Goal: Transaction & Acquisition: Purchase product/service

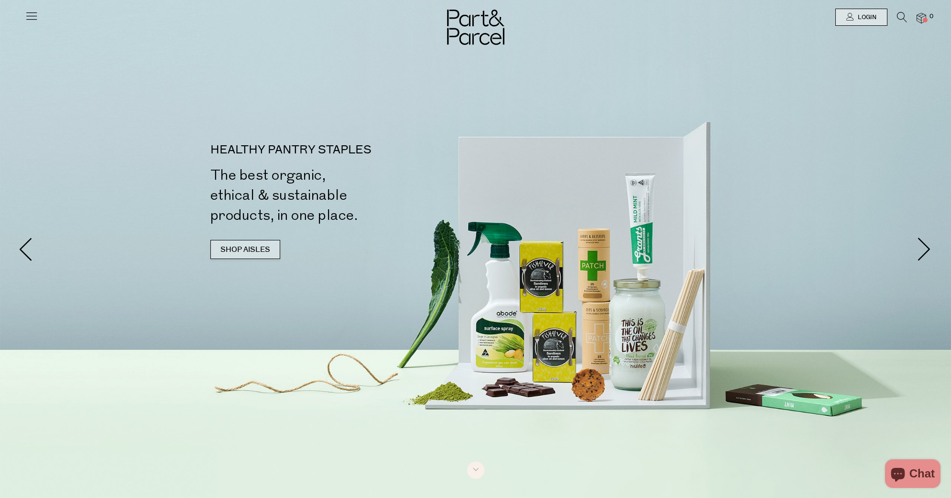
click at [254, 254] on link "SHOP AISLES" at bounding box center [245, 249] width 70 height 19
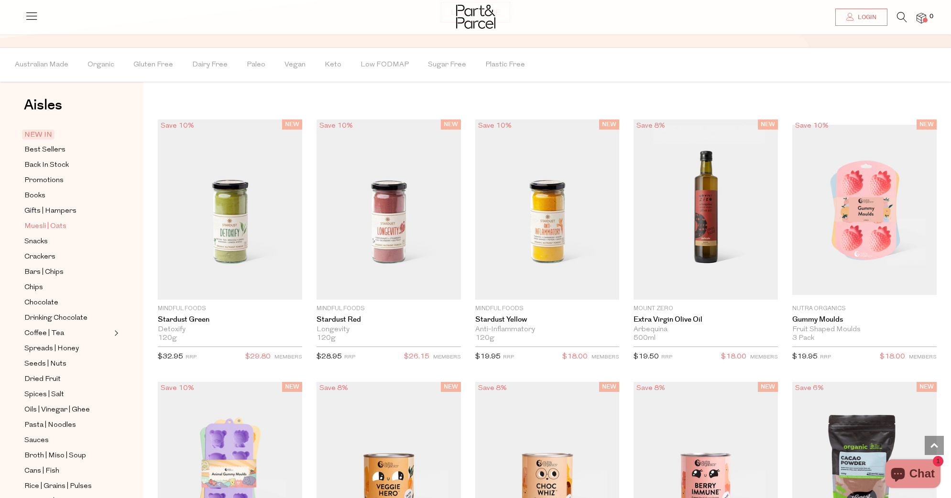
scroll to position [8, 0]
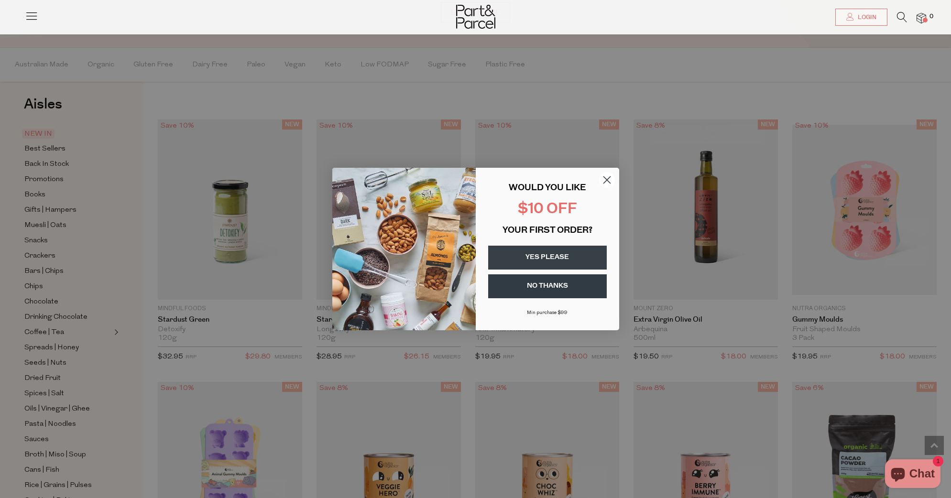
click at [606, 179] on icon "Close dialog" at bounding box center [606, 180] width 7 height 7
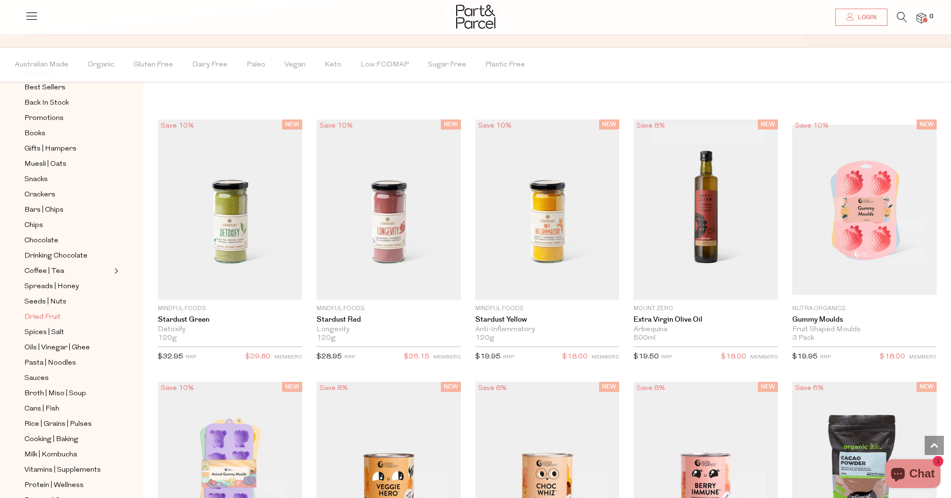
scroll to position [70, 0]
click at [57, 361] on span "Pasta | Noodles" at bounding box center [50, 362] width 52 height 11
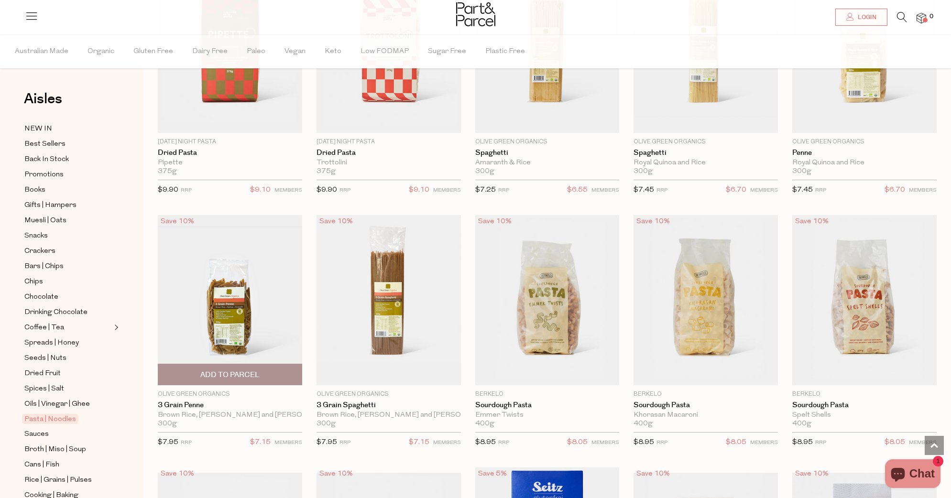
scroll to position [672, 0]
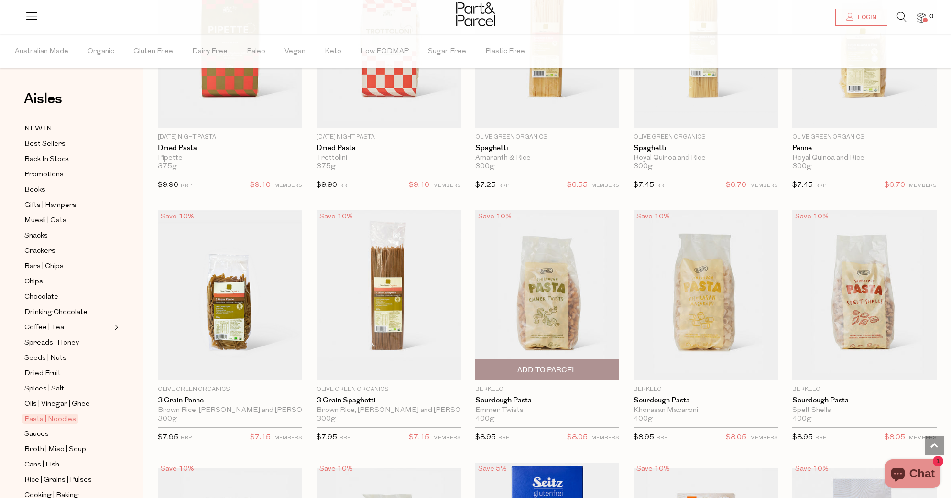
click at [545, 305] on img at bounding box center [547, 295] width 144 height 170
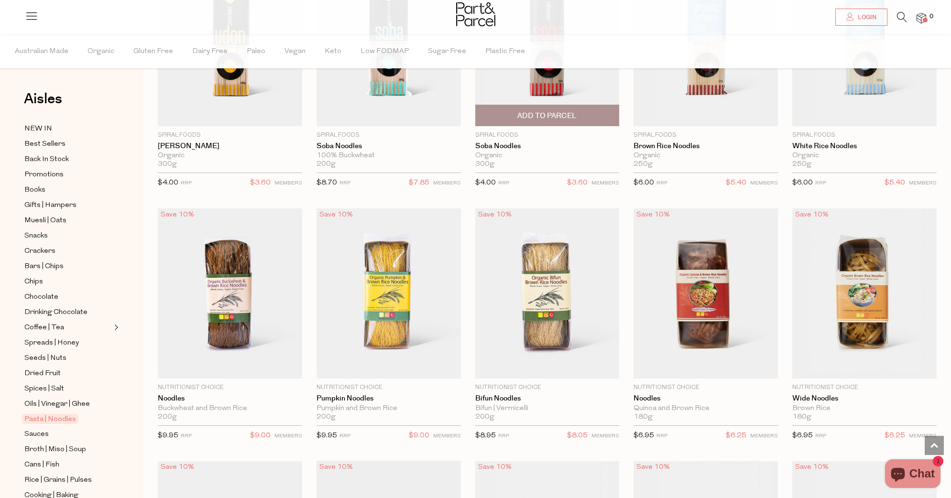
scroll to position [1948, 0]
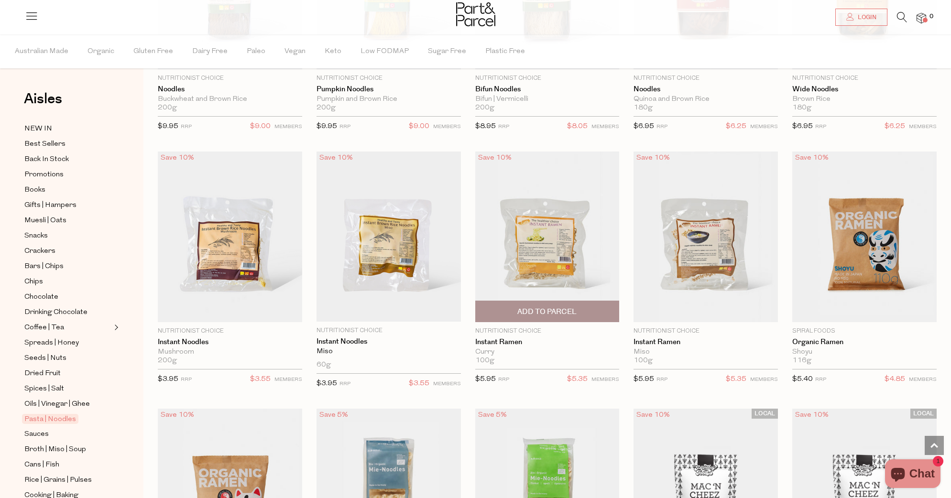
scroll to position [2256, 0]
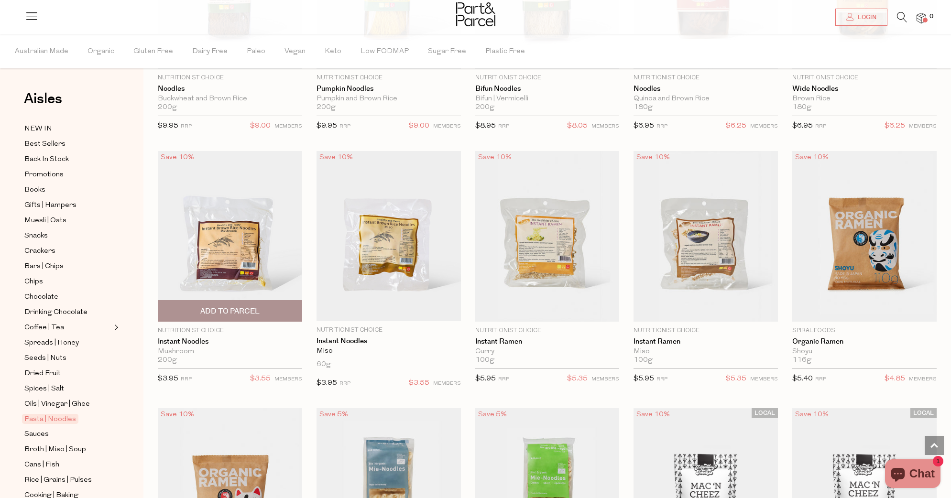
click at [233, 302] on span "Add To Parcel" at bounding box center [230, 311] width 139 height 21
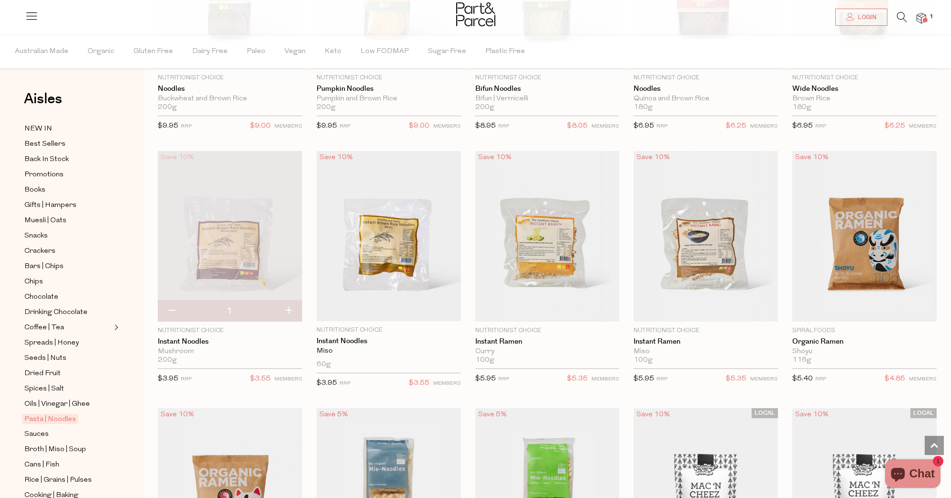
click at [292, 303] on button "button" at bounding box center [288, 311] width 27 height 21
type input "2"
click at [292, 303] on button "button" at bounding box center [288, 311] width 27 height 21
type input "3"
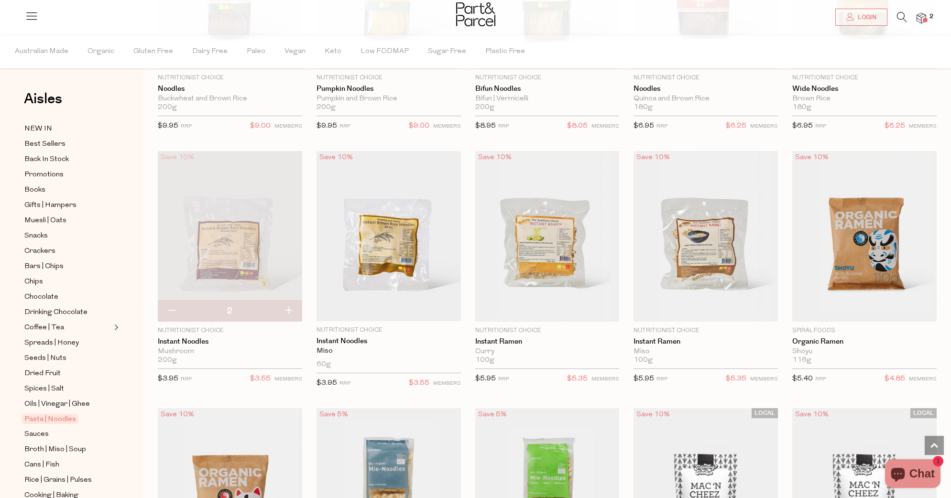
type input "3"
click at [292, 303] on button "button" at bounding box center [288, 311] width 27 height 21
type input "4"
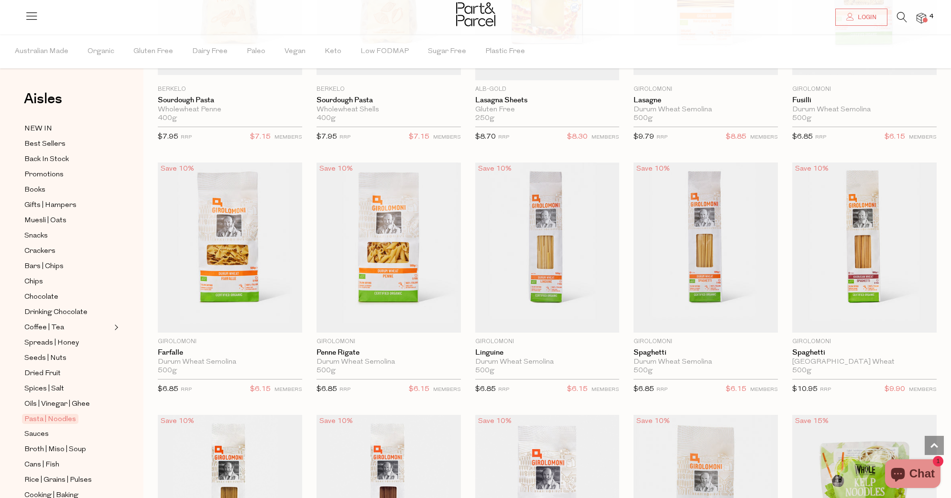
scroll to position [1234, 0]
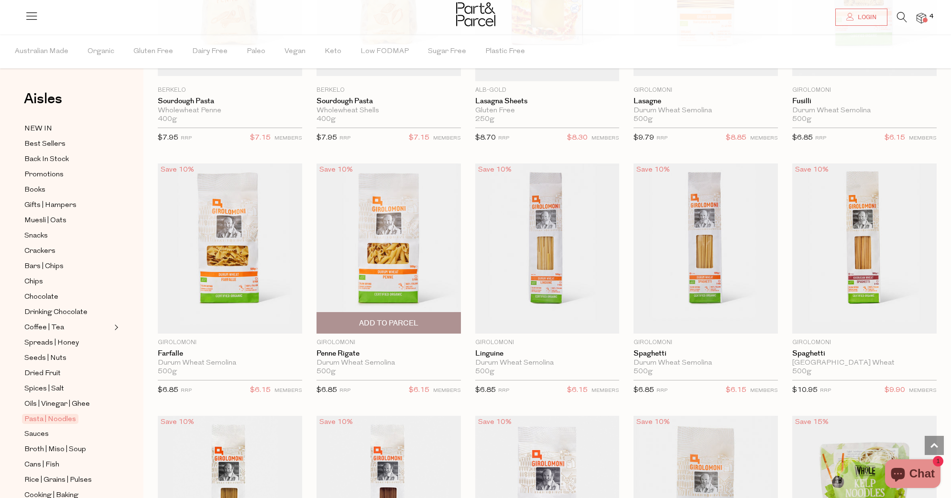
click at [396, 320] on span "Add To Parcel" at bounding box center [388, 323] width 59 height 10
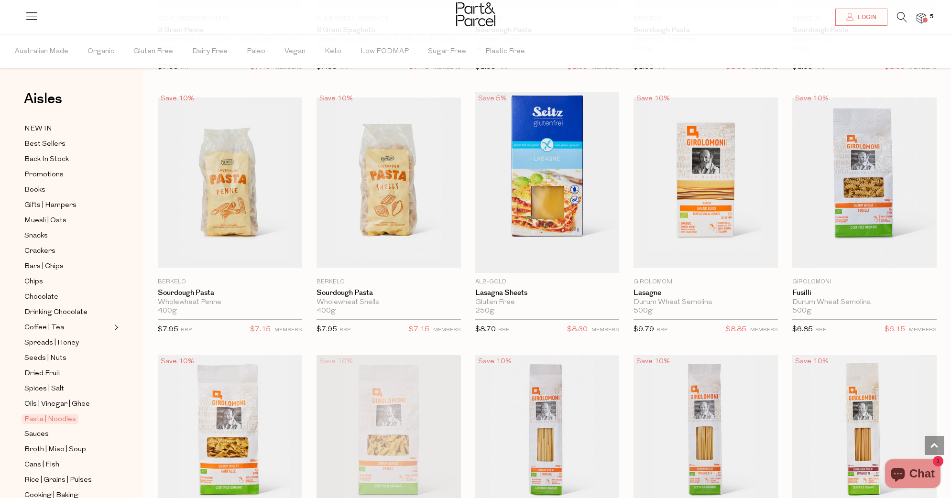
scroll to position [1040, 0]
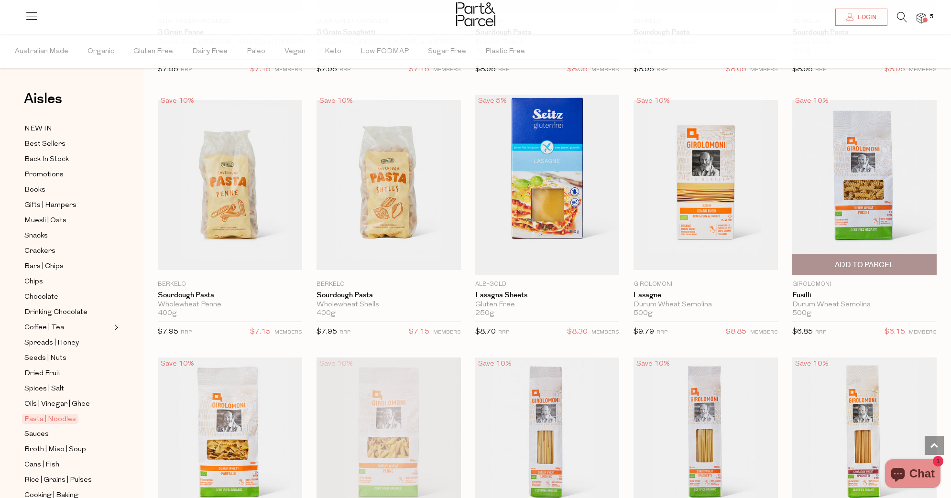
click at [882, 266] on span "Add To Parcel" at bounding box center [864, 265] width 59 height 10
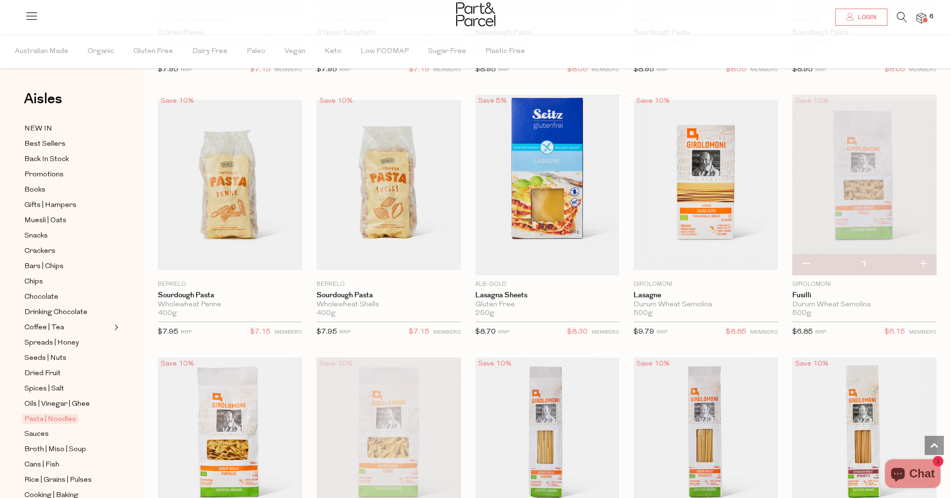
click at [924, 261] on button "button" at bounding box center [922, 264] width 27 height 21
type input "2"
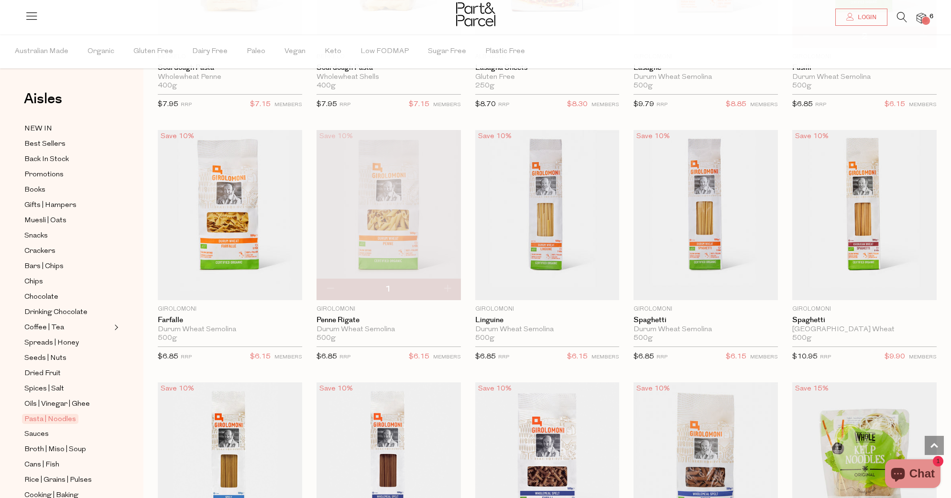
scroll to position [1281, 0]
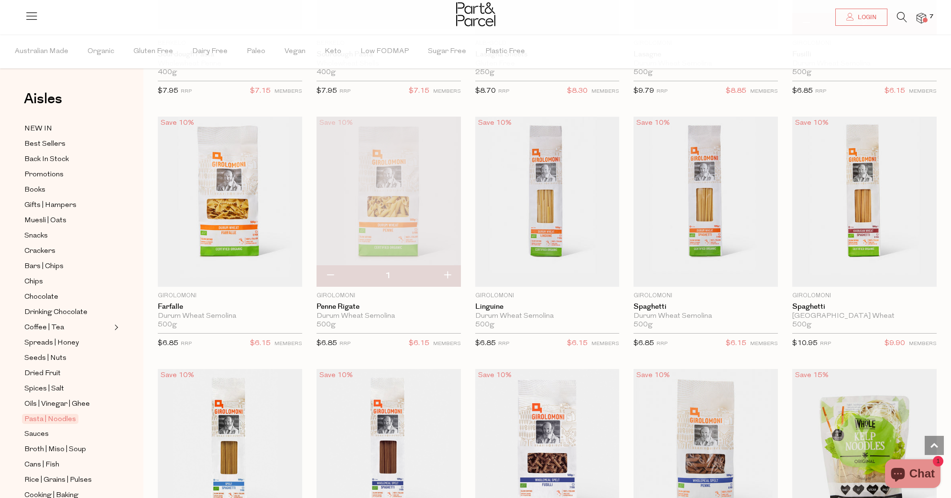
click at [446, 274] on button "button" at bounding box center [447, 275] width 27 height 21
type input "2"
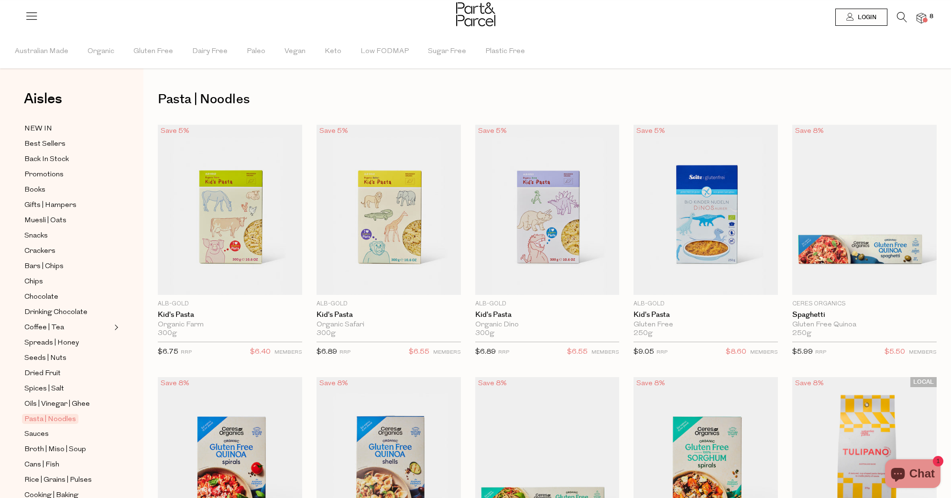
scroll to position [0, 0]
click at [49, 390] on span "Spices | Salt" at bounding box center [44, 388] width 40 height 11
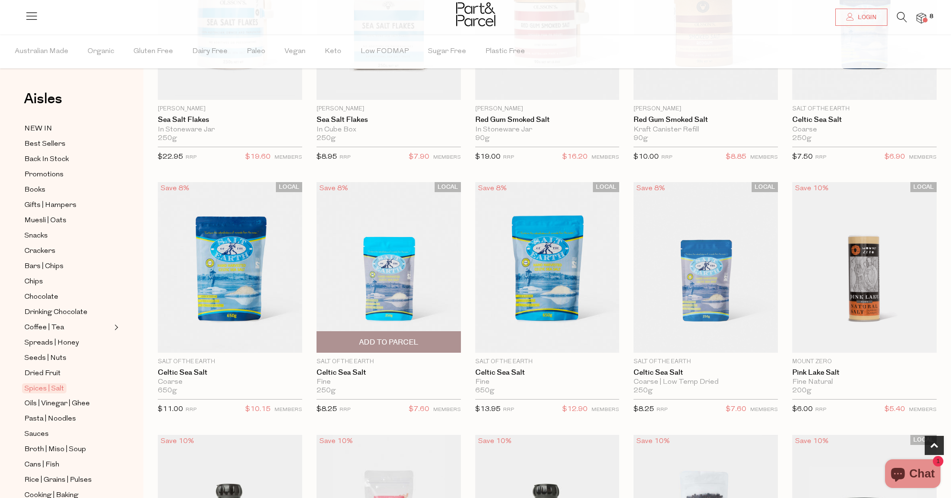
scroll to position [210, 0]
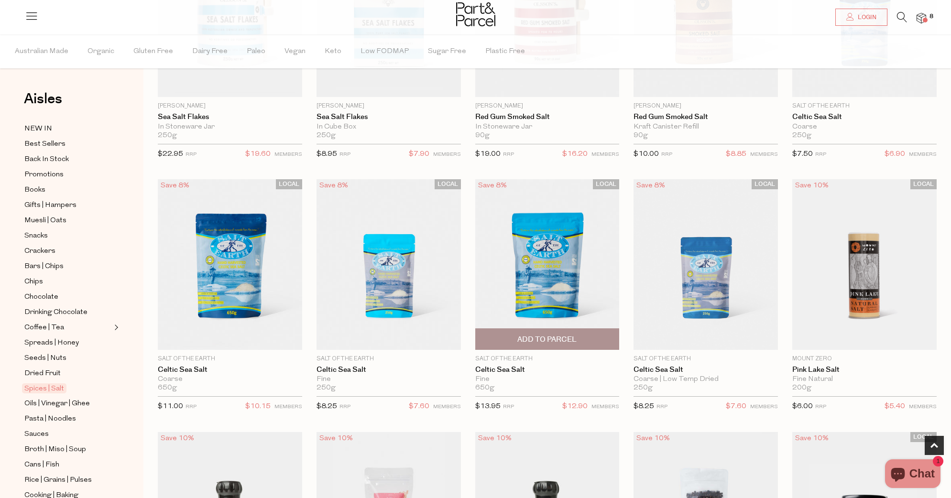
click at [560, 335] on span "Add To Parcel" at bounding box center [546, 340] width 59 height 10
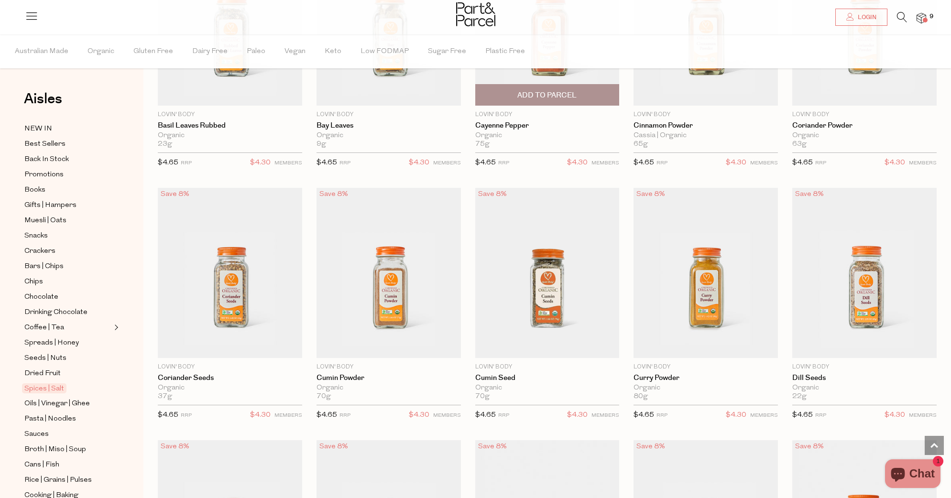
scroll to position [1719, 0]
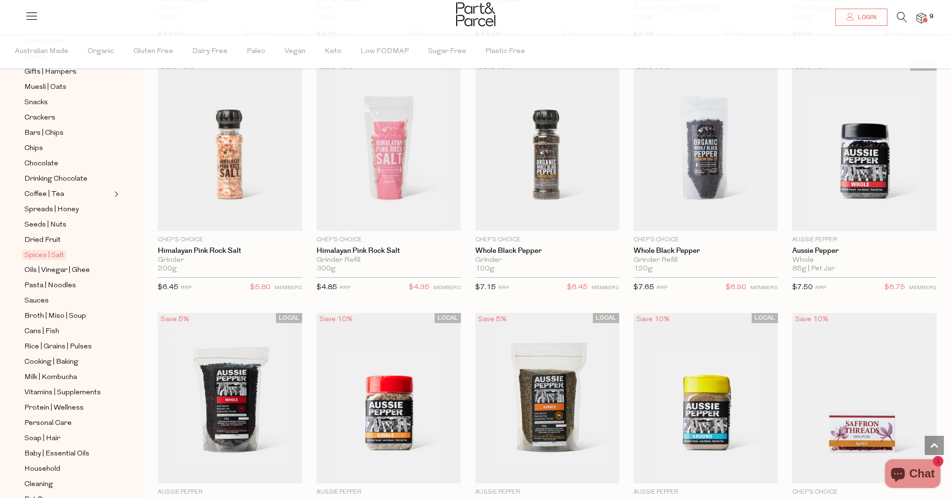
scroll to position [136, 0]
click at [62, 358] on span "Cooking | Baking" at bounding box center [51, 359] width 54 height 11
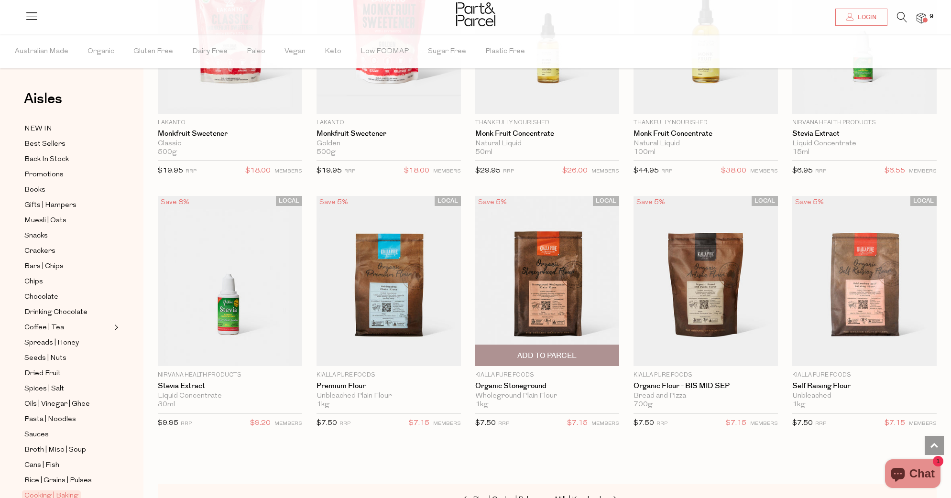
scroll to position [2212, 0]
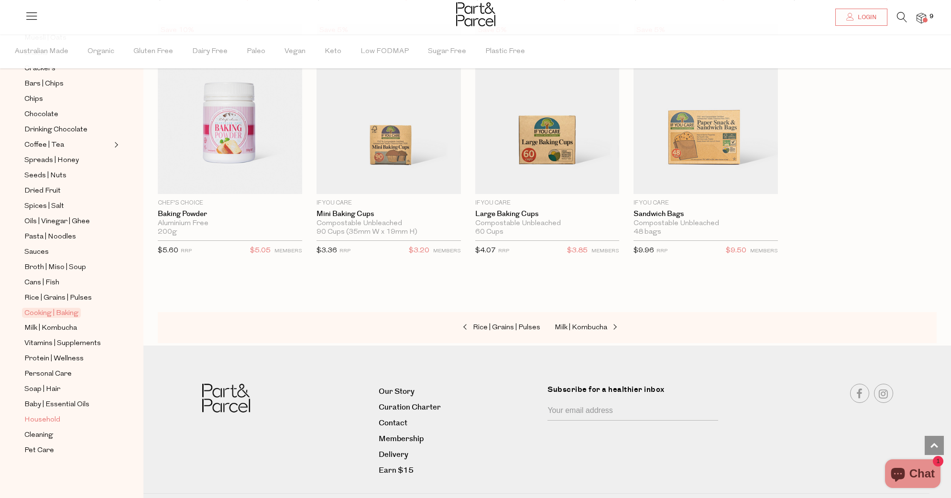
scroll to position [183, 0]
click at [53, 389] on span "Soap | Hair" at bounding box center [42, 389] width 36 height 11
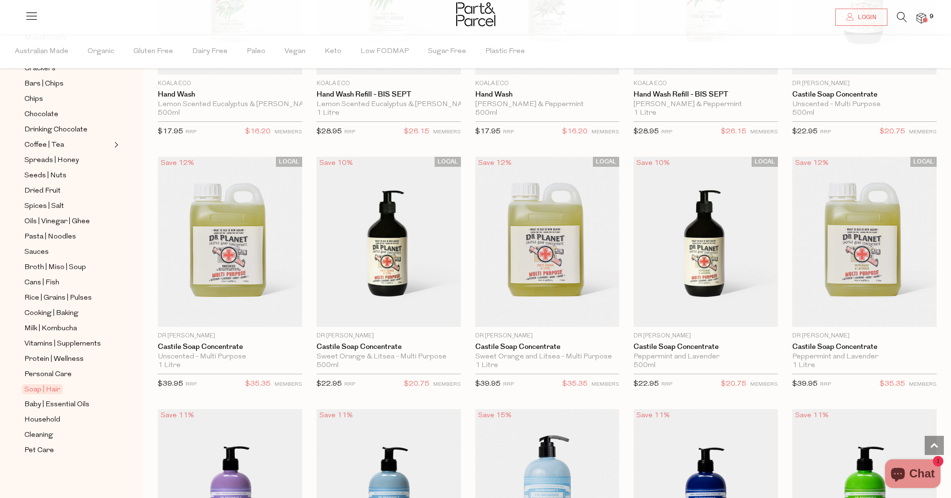
scroll to position [156, 0]
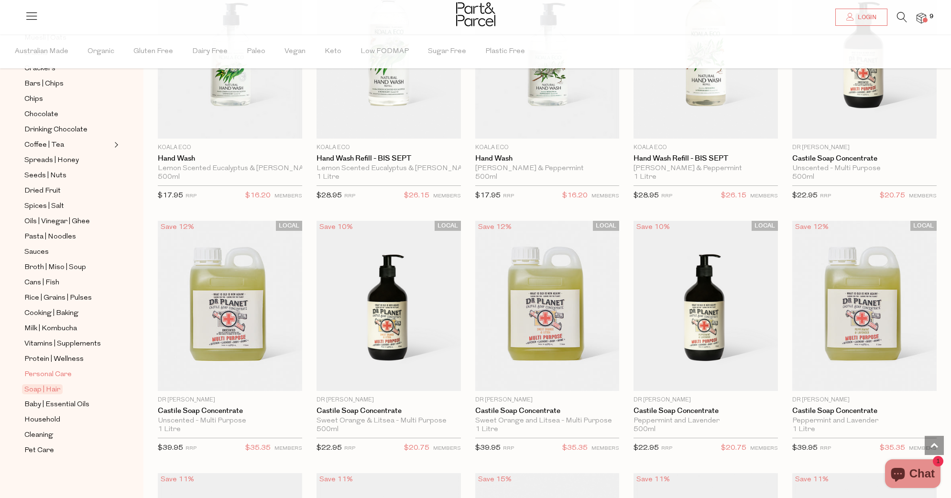
click at [52, 373] on span "Personal Care" at bounding box center [47, 374] width 47 height 11
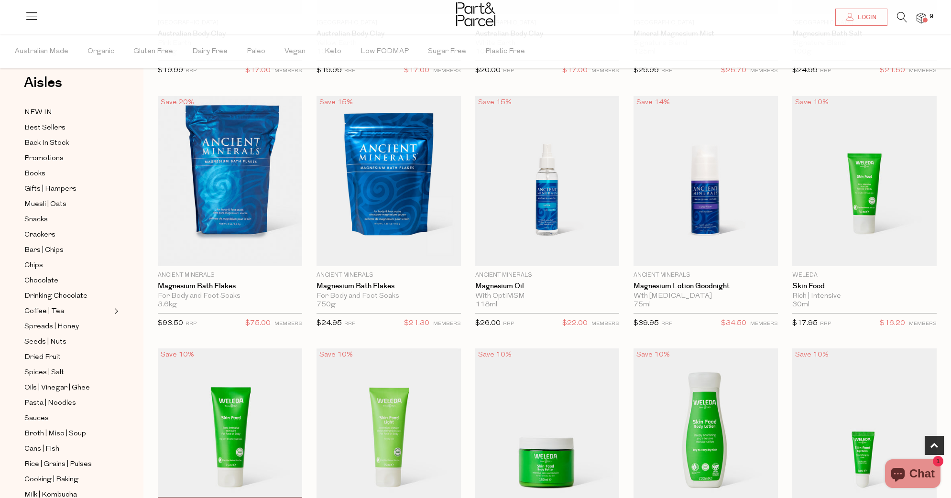
scroll to position [282, 0]
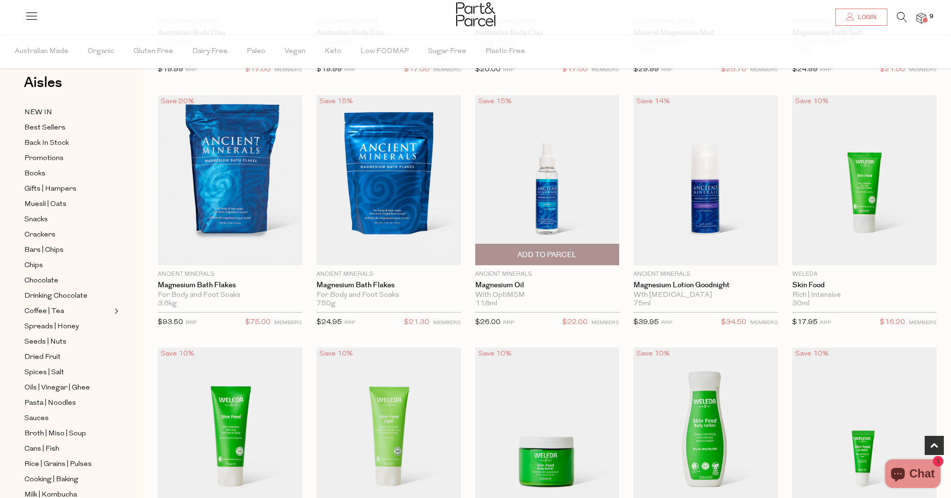
click at [558, 253] on span "Add To Parcel" at bounding box center [546, 255] width 59 height 10
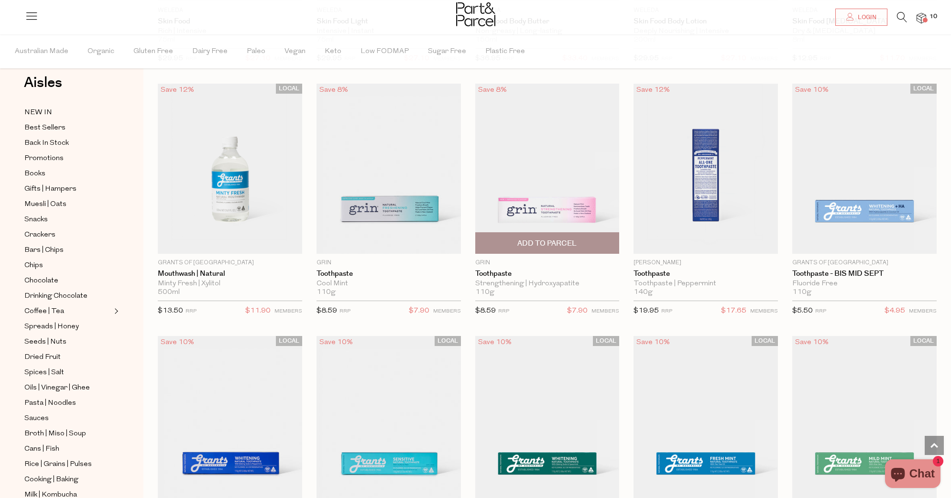
scroll to position [802, 0]
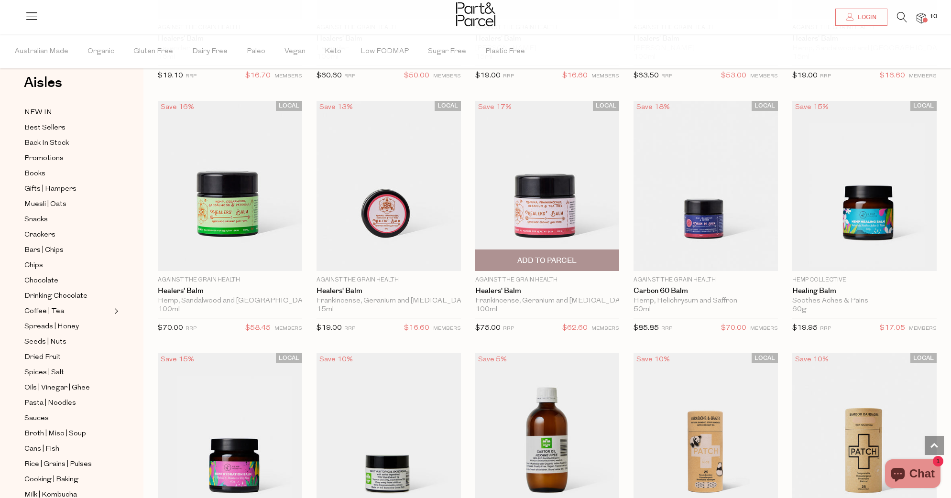
scroll to position [3302, 0]
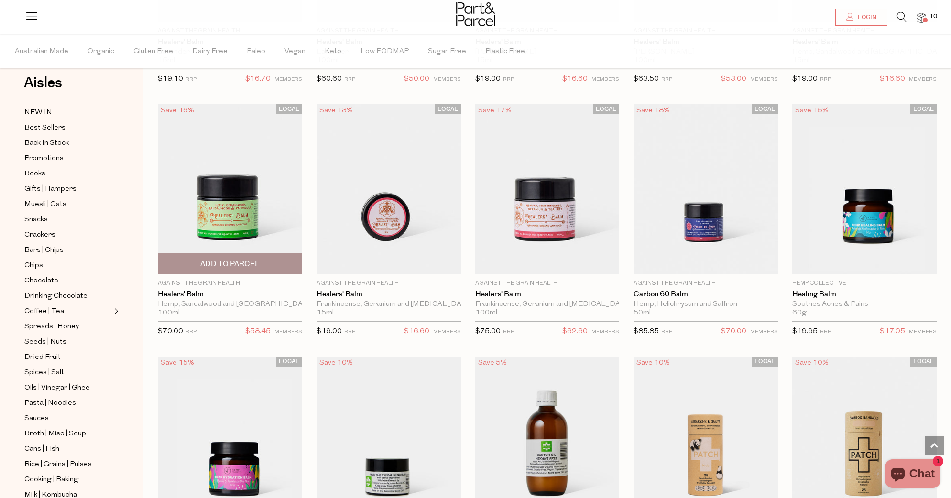
click at [225, 207] on img at bounding box center [230, 189] width 144 height 170
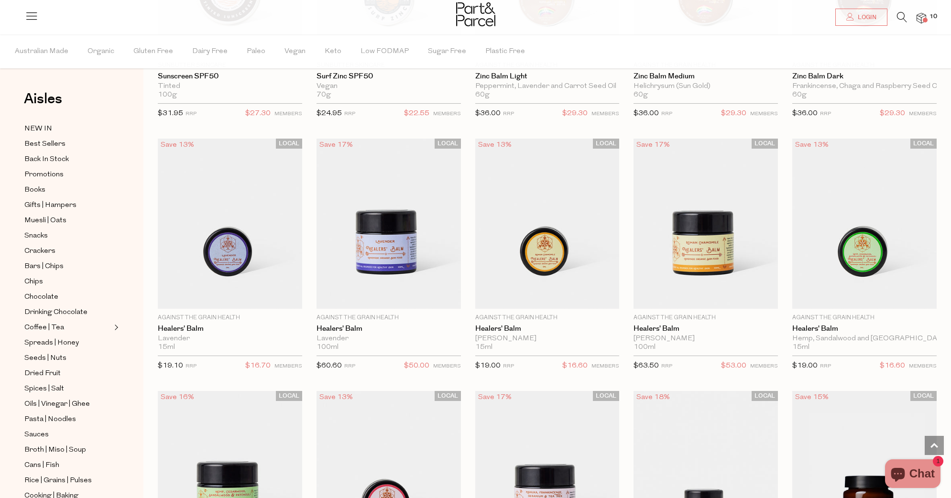
scroll to position [3019, 0]
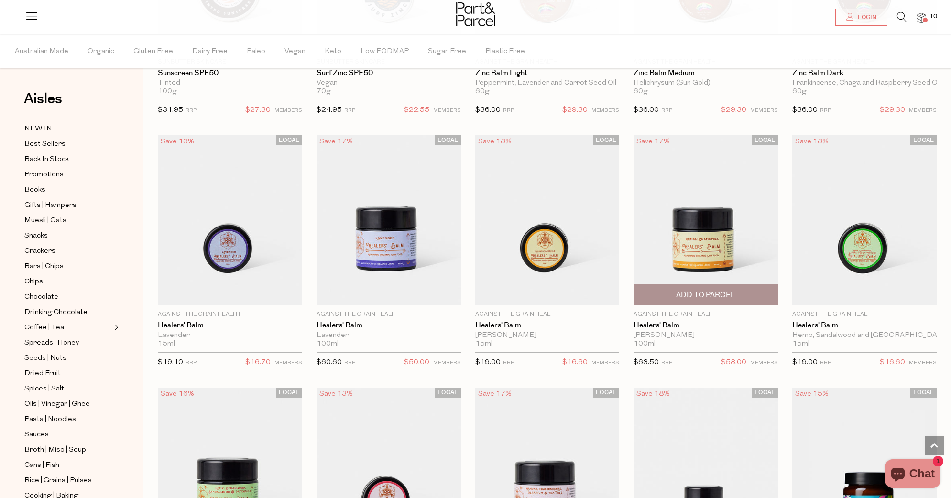
click at [706, 250] on img at bounding box center [705, 220] width 144 height 170
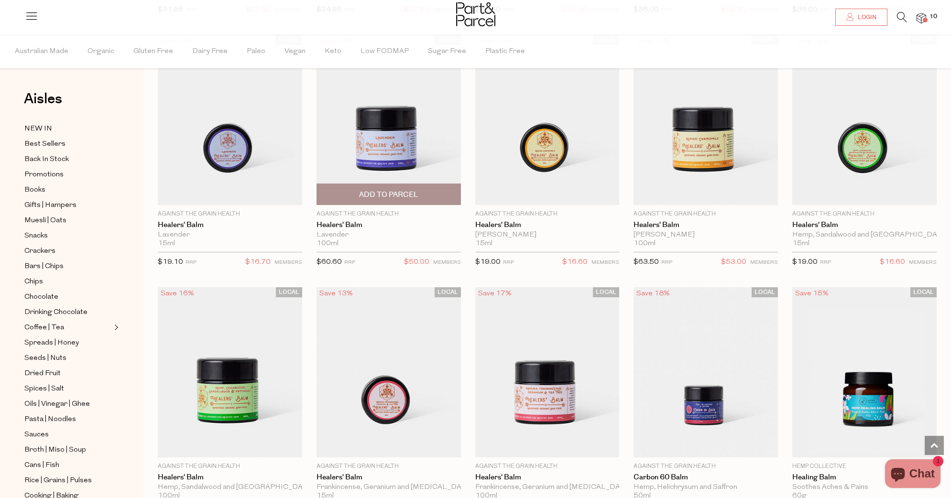
scroll to position [3116, 0]
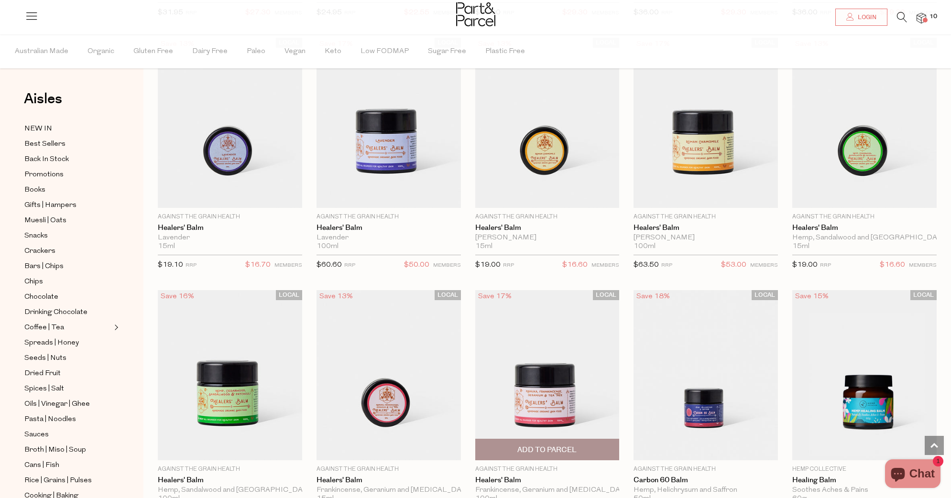
click at [547, 395] on img at bounding box center [547, 375] width 144 height 170
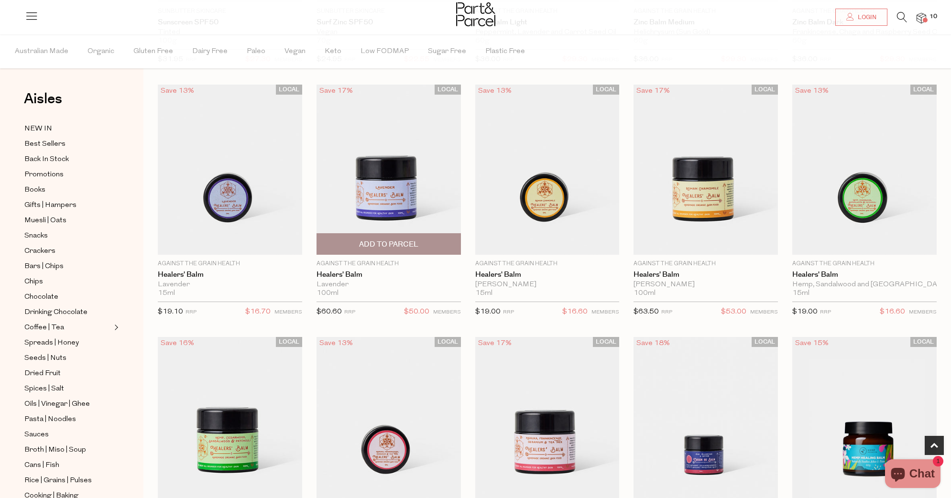
scroll to position [547, 0]
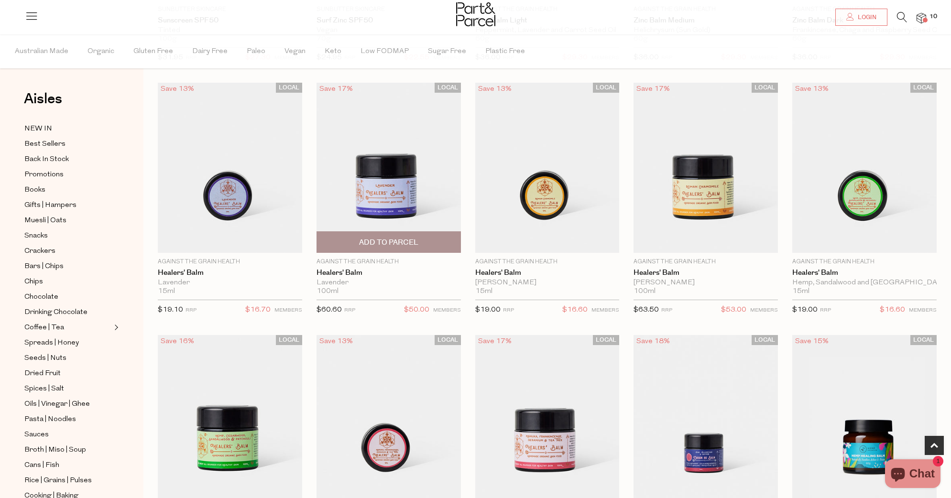
click at [395, 203] on img at bounding box center [388, 168] width 144 height 170
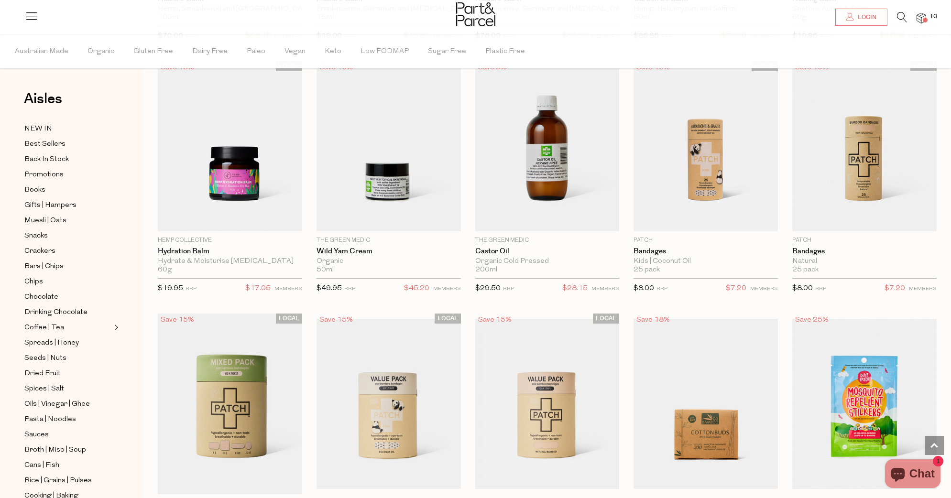
scroll to position [1074, 0]
click at [870, 218] on span "Add To Parcel" at bounding box center [864, 221] width 59 height 10
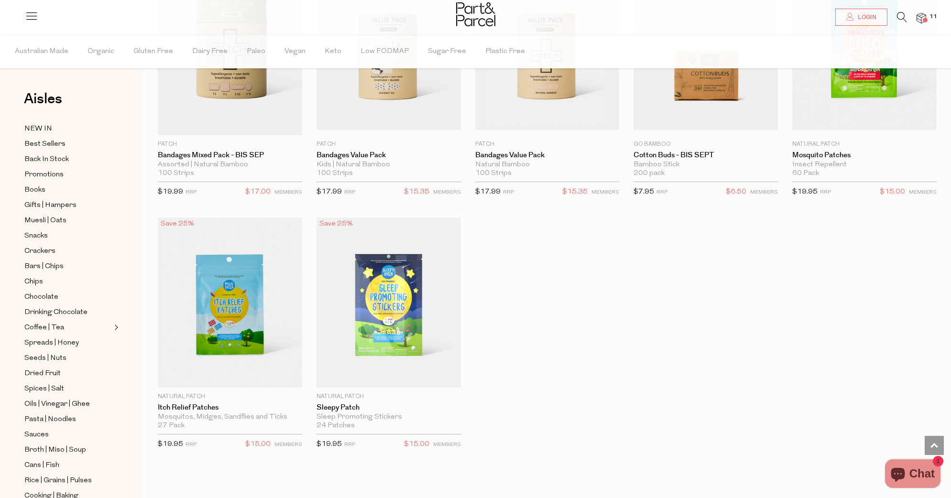
scroll to position [1433, 0]
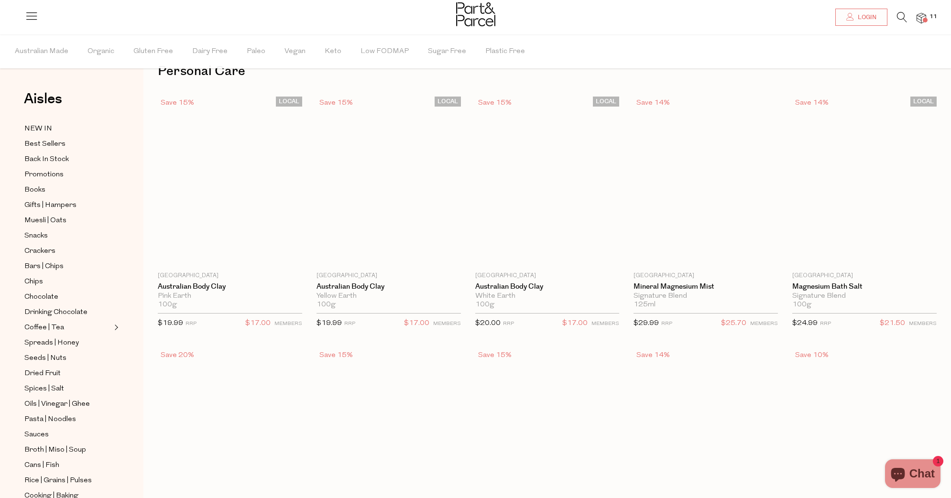
scroll to position [2596, 0]
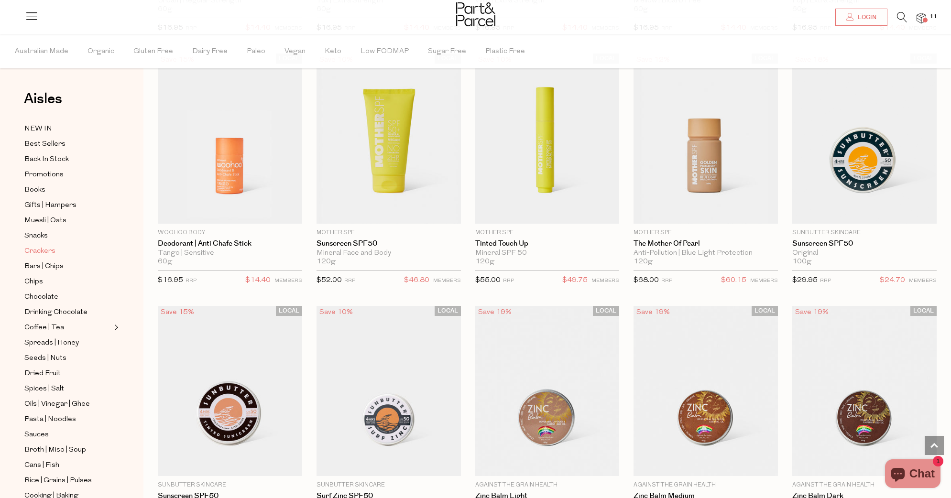
click at [44, 249] on span "Crackers" at bounding box center [39, 251] width 31 height 11
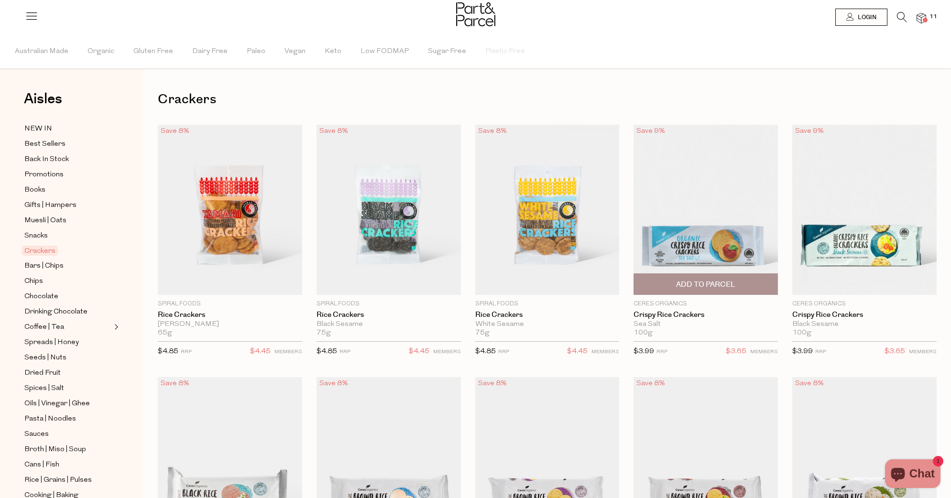
click at [719, 260] on img at bounding box center [705, 210] width 144 height 170
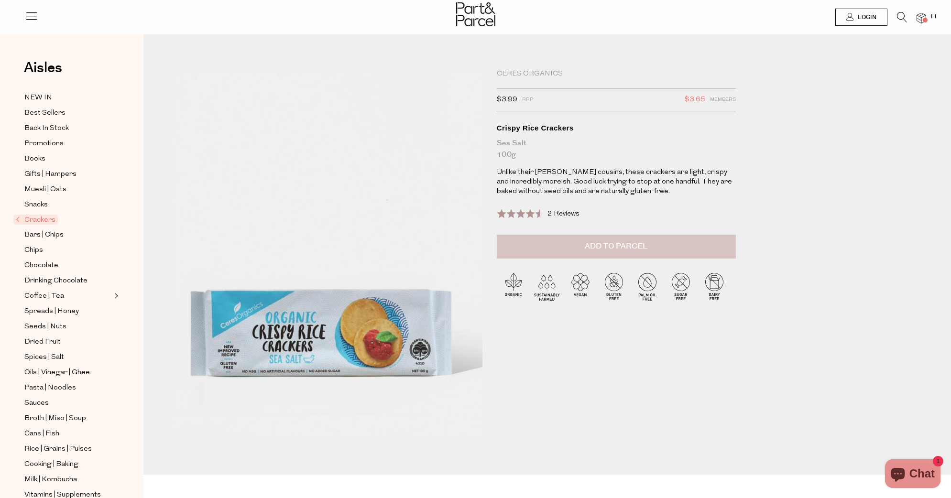
click at [643, 251] on button "Add to Parcel" at bounding box center [616, 247] width 239 height 24
click at [724, 247] on button "button" at bounding box center [721, 245] width 27 height 21
type input "2"
click at [719, 246] on button "button" at bounding box center [721, 245] width 27 height 21
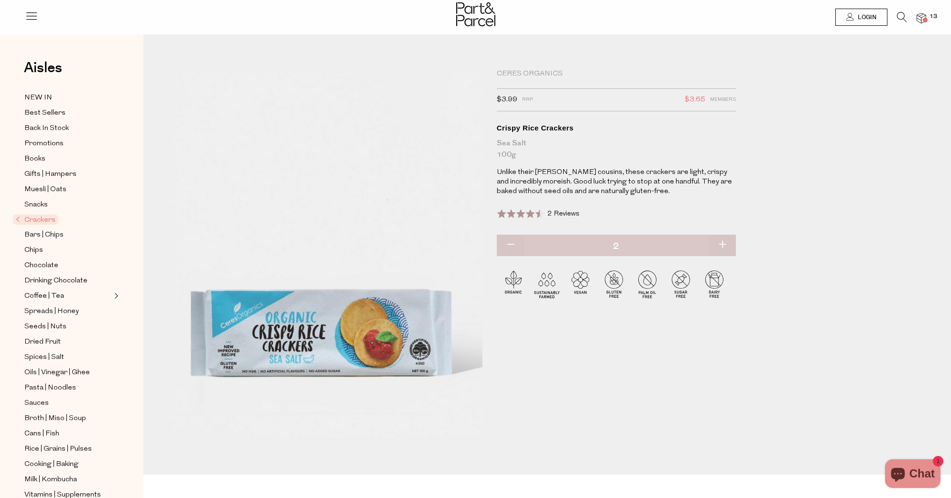
type input "3"
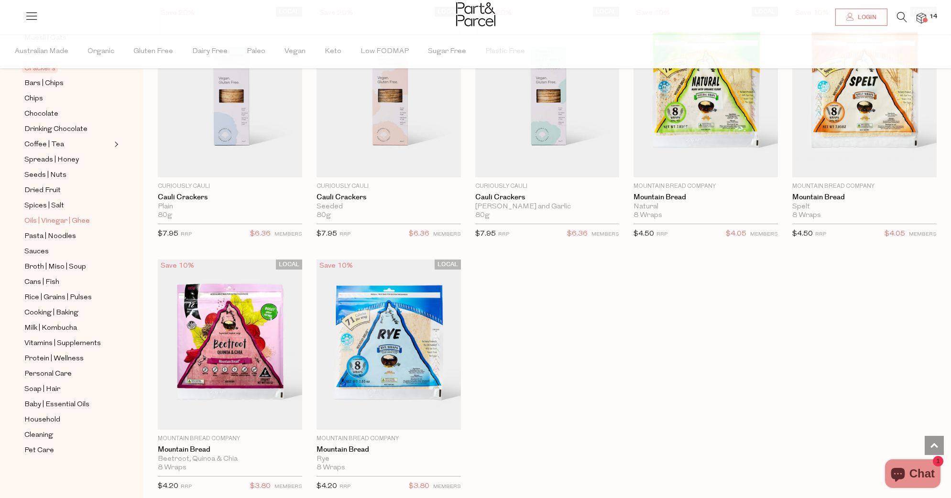
scroll to position [183, 0]
click at [39, 422] on span "Household" at bounding box center [42, 419] width 36 height 11
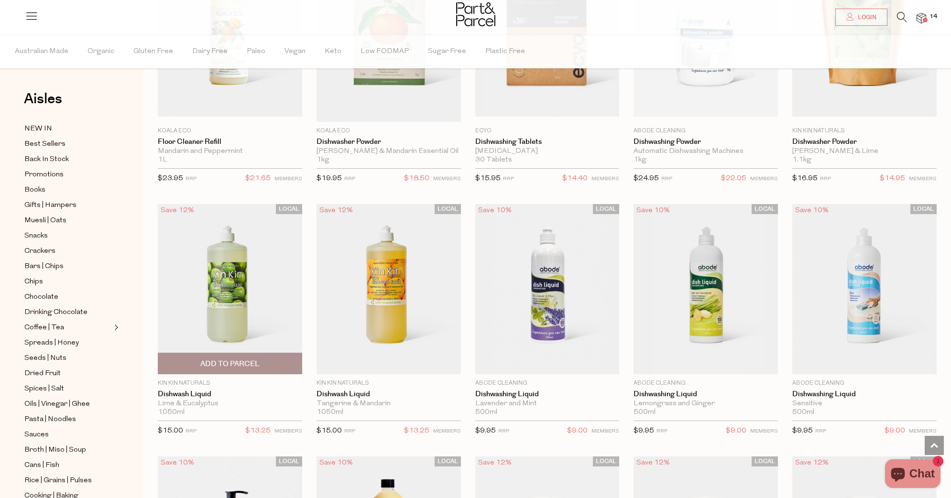
scroll to position [1454, 0]
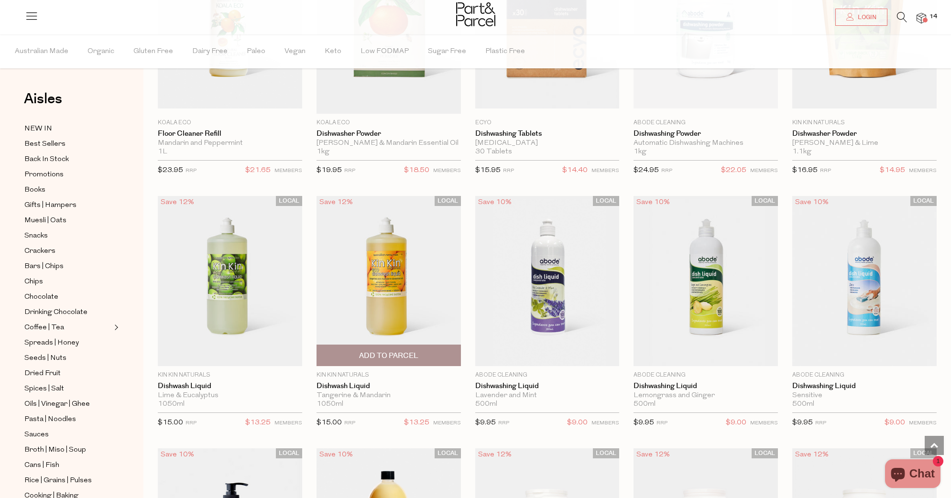
click at [390, 354] on span "Add To Parcel" at bounding box center [388, 356] width 59 height 10
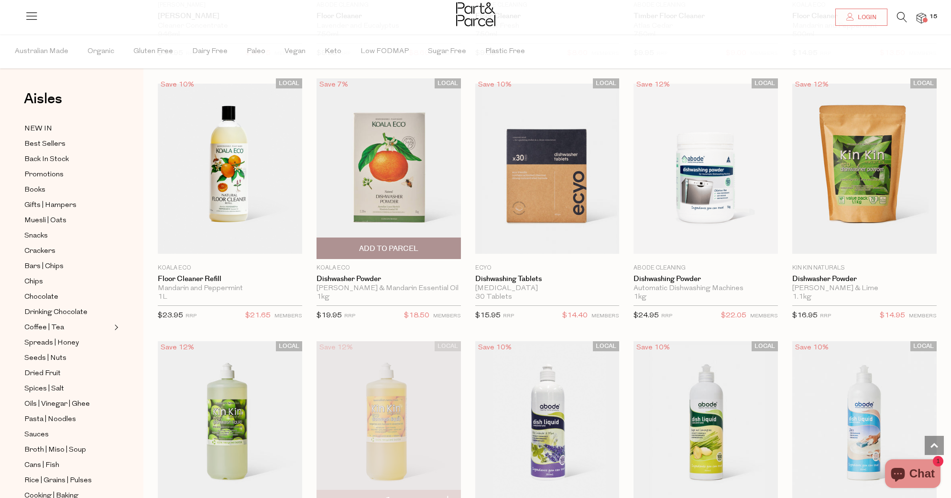
scroll to position [1308, 0]
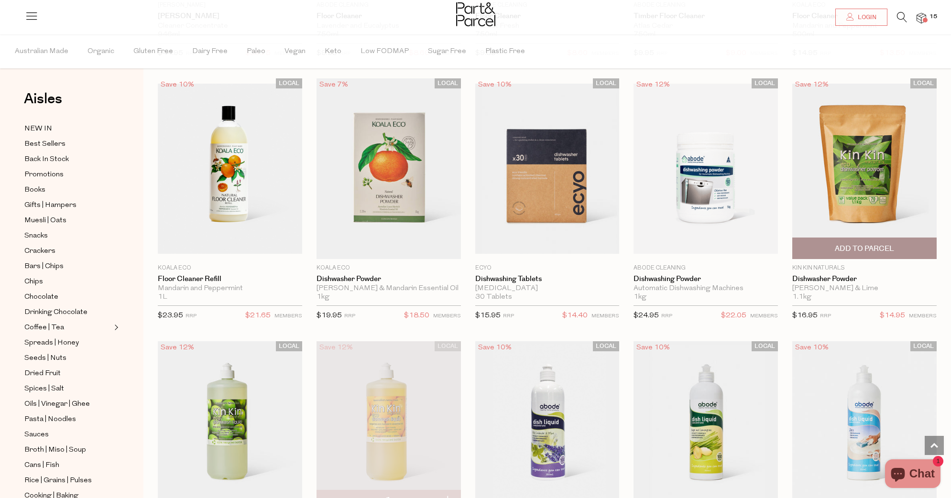
click at [870, 245] on span "Add To Parcel" at bounding box center [864, 249] width 59 height 10
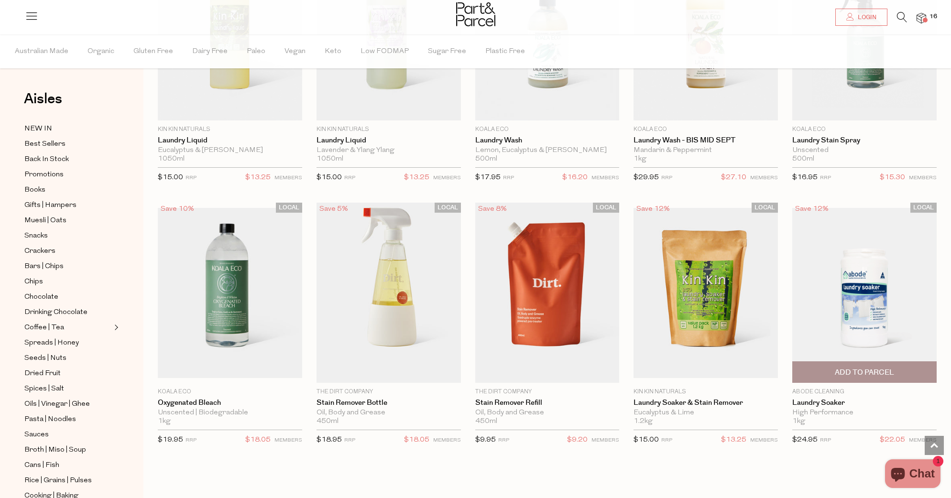
scroll to position [2206, 0]
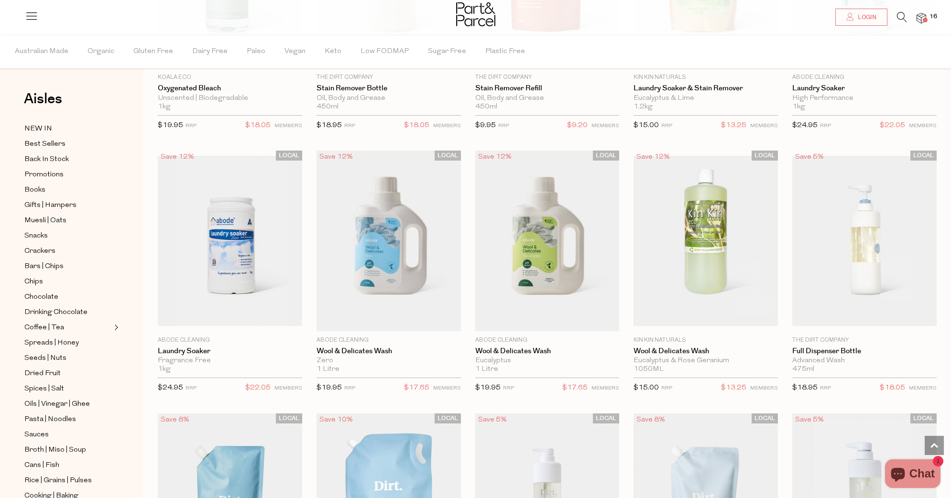
scroll to position [2516, 0]
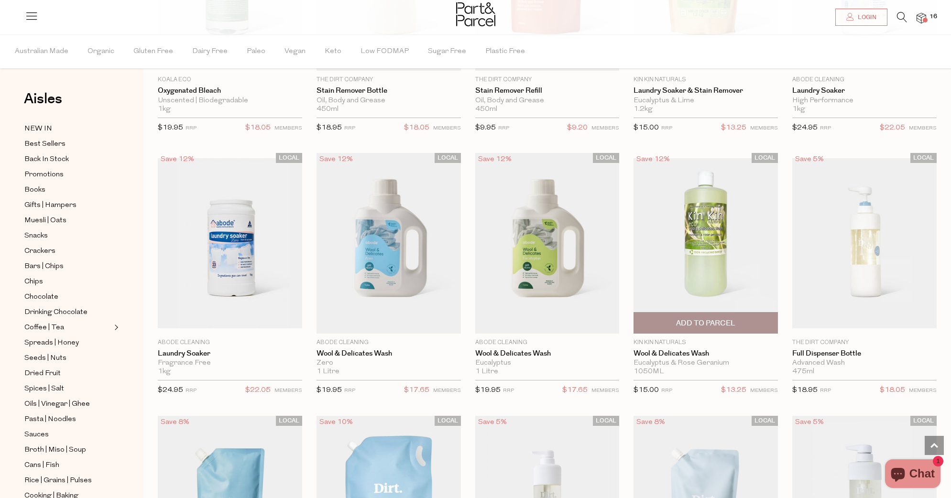
click at [711, 318] on span "Add To Parcel" at bounding box center [705, 323] width 59 height 10
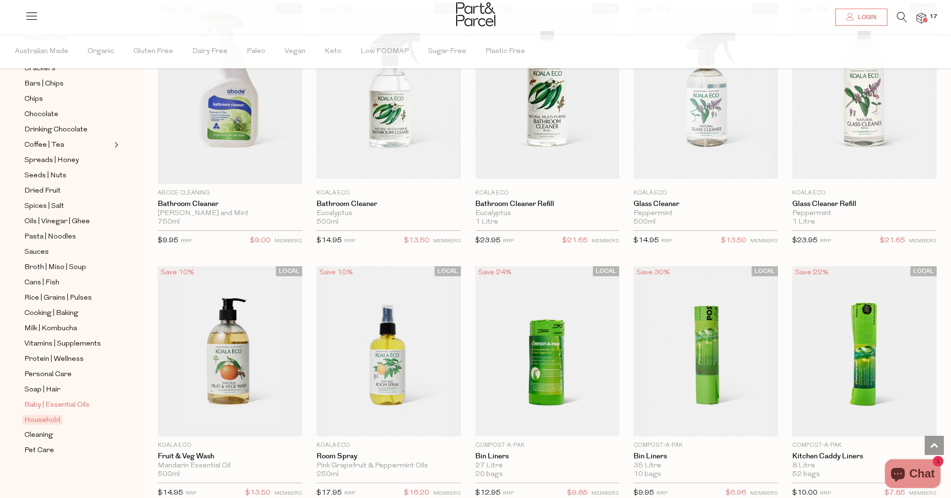
scroll to position [183, 0]
click at [50, 434] on span "Cleaning" at bounding box center [38, 435] width 29 height 11
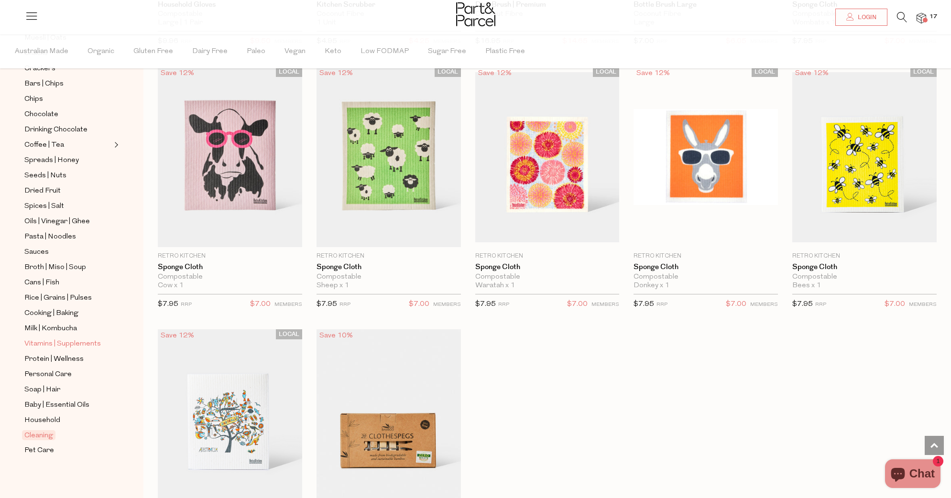
scroll to position [183, 0]
click at [46, 452] on span "Pet Care" at bounding box center [39, 450] width 30 height 11
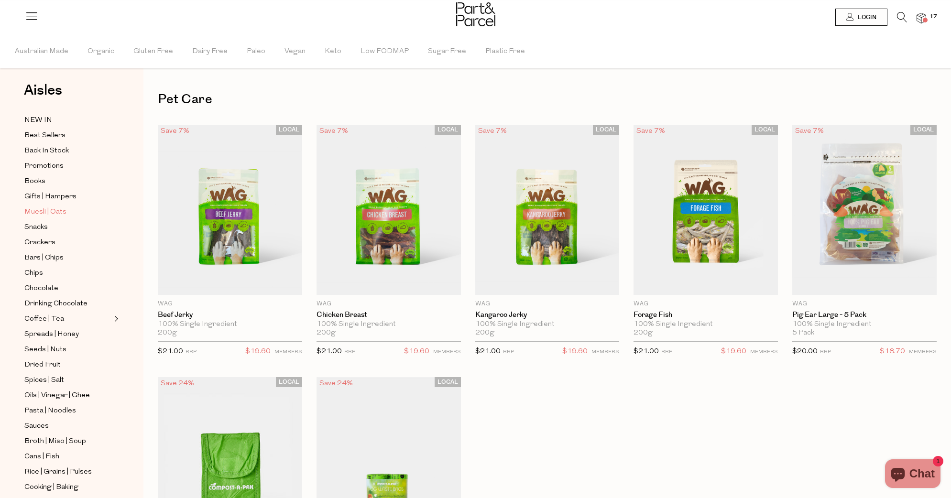
click at [60, 210] on span "Muesli | Oats" at bounding box center [45, 212] width 42 height 11
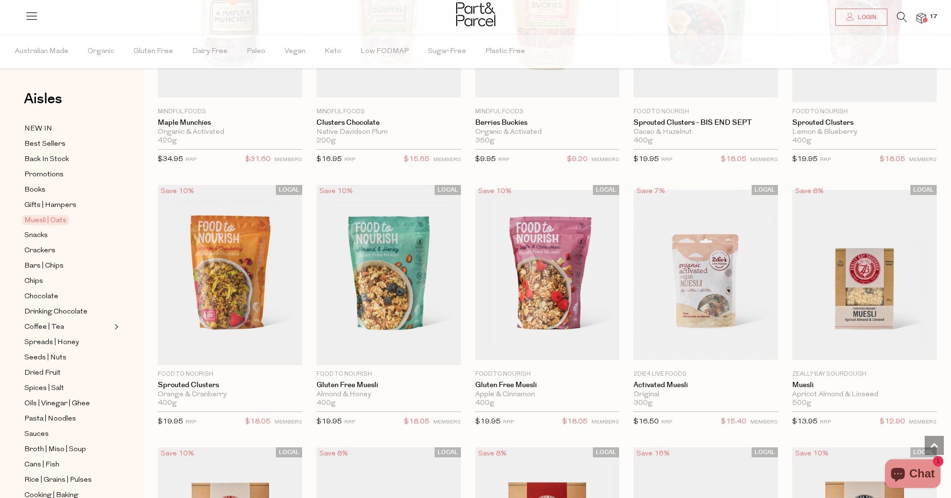
scroll to position [959, 0]
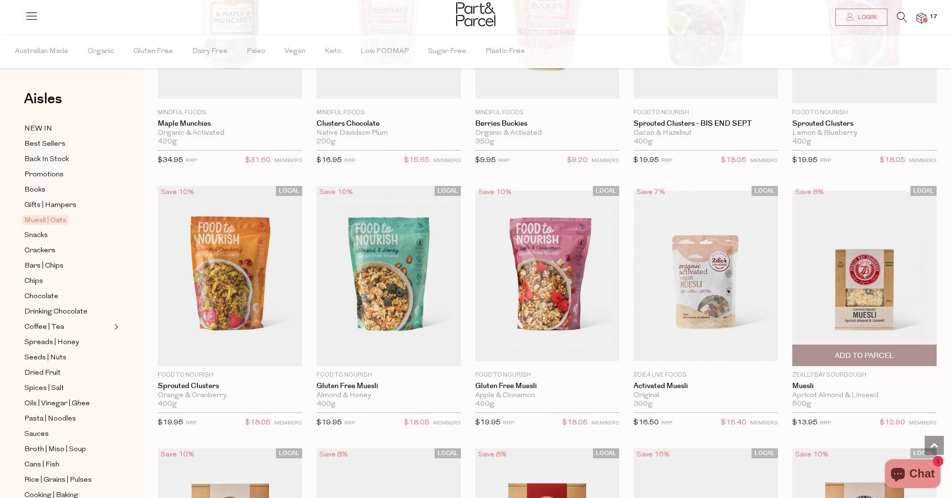
click at [855, 296] on img at bounding box center [864, 276] width 144 height 170
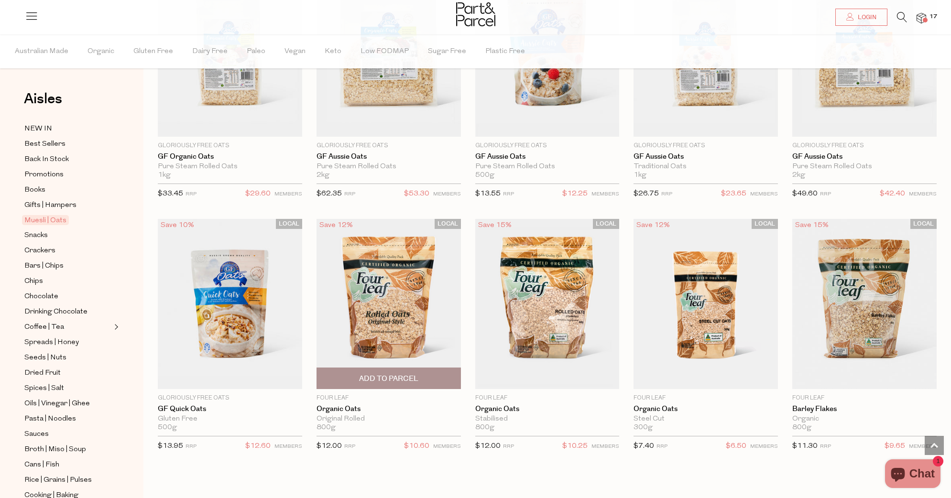
scroll to position [2189, 0]
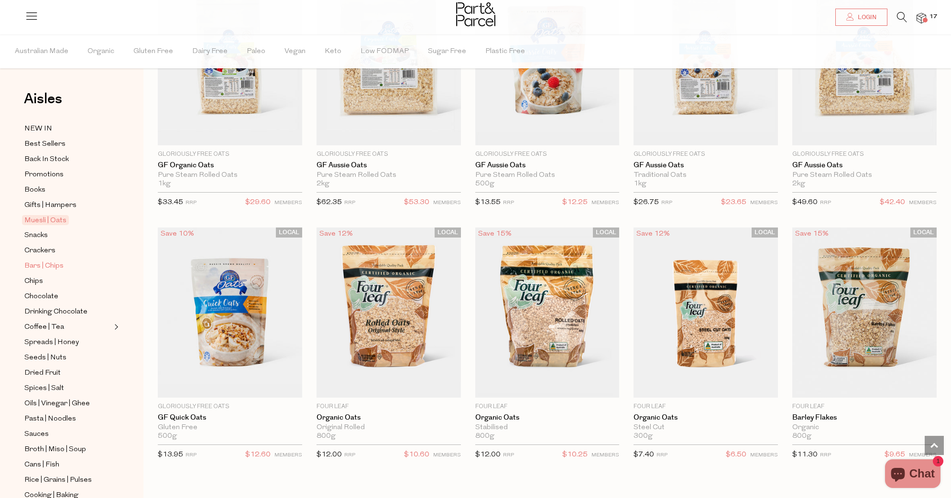
click at [51, 268] on span "Bars | Chips" at bounding box center [43, 266] width 39 height 11
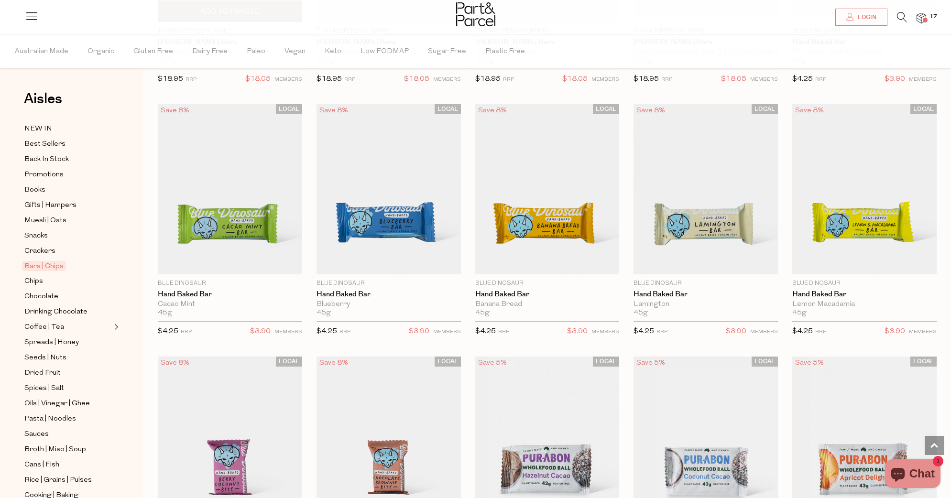
scroll to position [1567, 0]
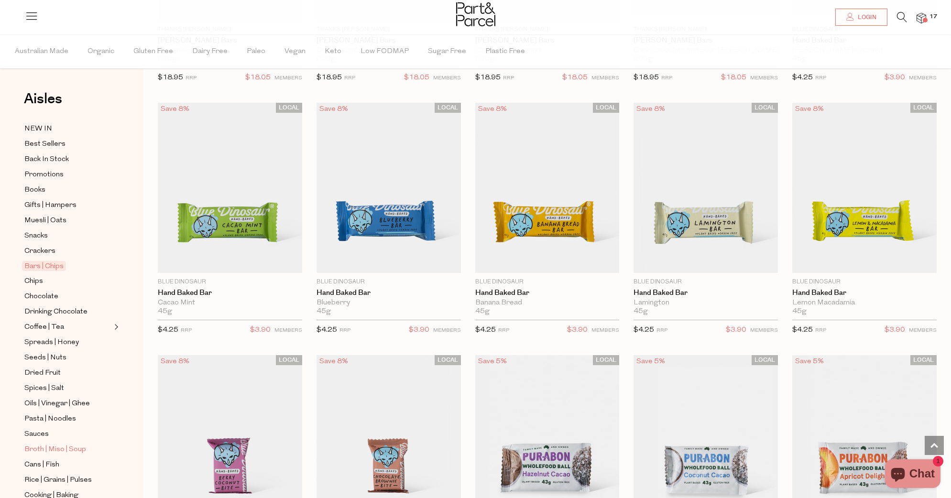
click at [65, 449] on span "Broth | Miso | Soup" at bounding box center [55, 449] width 62 height 11
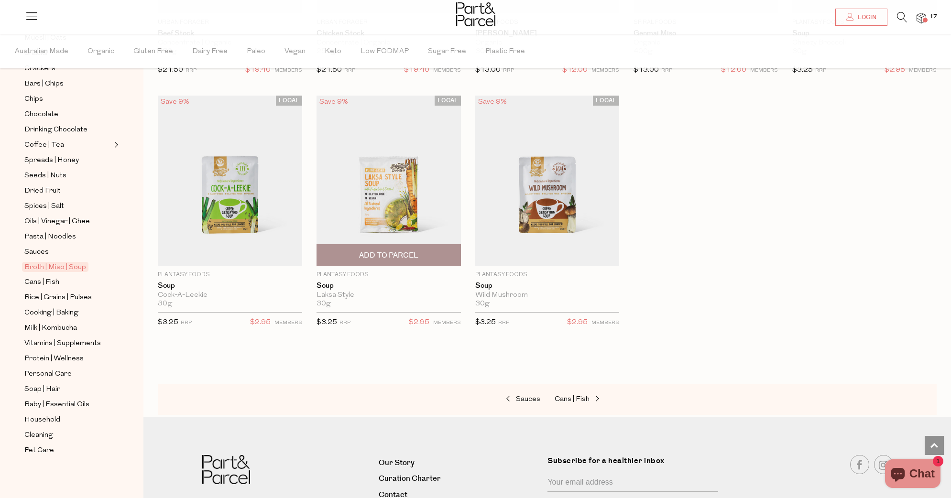
scroll to position [1545, 0]
click at [54, 280] on span "Cans | Fish" at bounding box center [41, 282] width 35 height 11
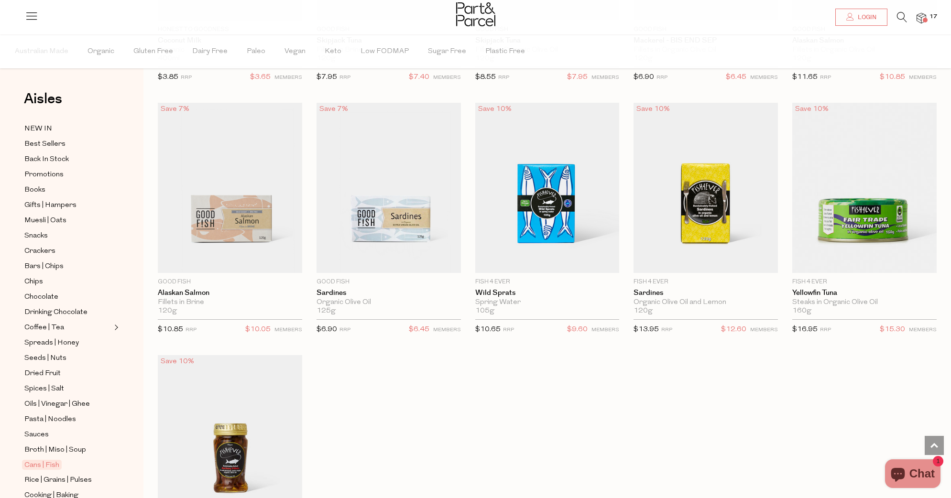
scroll to position [1035, 0]
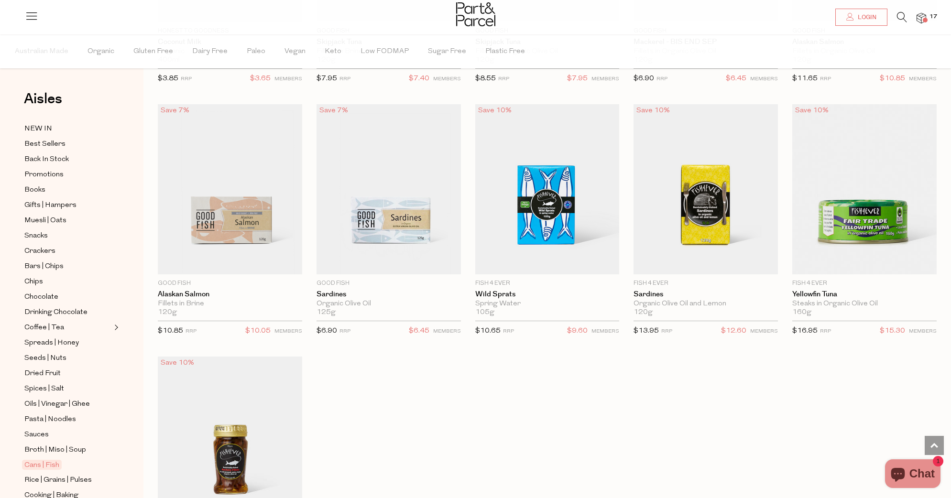
click at [923, 18] on span at bounding box center [925, 20] width 5 height 5
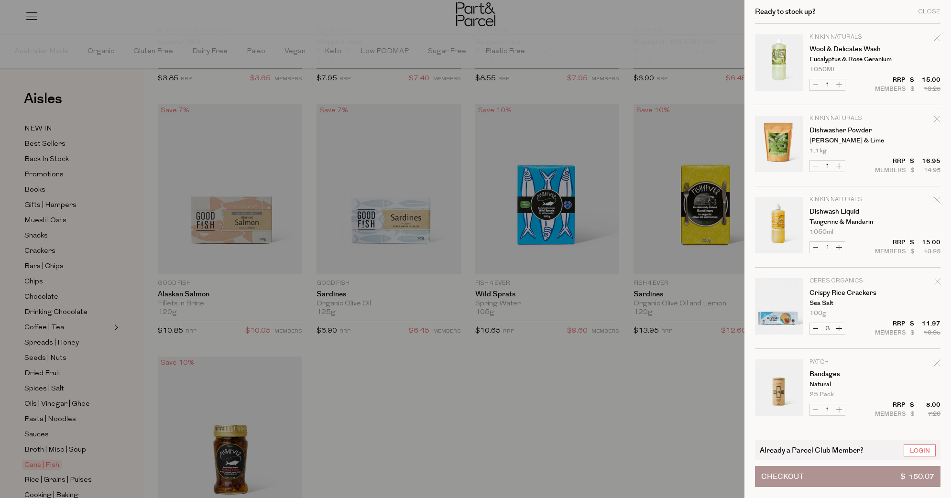
scroll to position [0, 0]
click at [927, 12] on div "Close" at bounding box center [929, 12] width 22 height 6
